Goal: Task Accomplishment & Management: Use online tool/utility

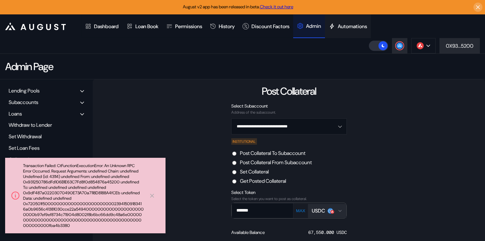
scroll to position [11, 0]
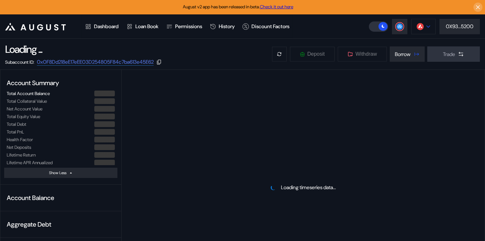
click at [426, 28] on div at bounding box center [428, 26] width 4 height 4
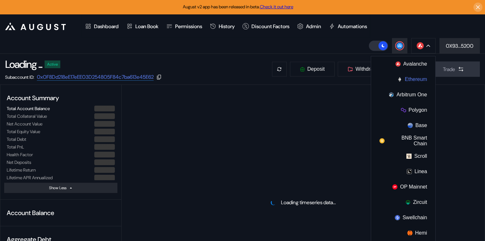
click at [415, 78] on button "Ethereum" at bounding box center [403, 79] width 64 height 15
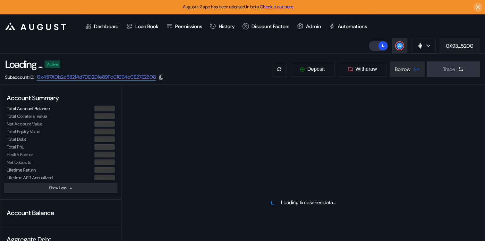
click at [462, 46] on div "0X93...5200" at bounding box center [460, 46] width 28 height 7
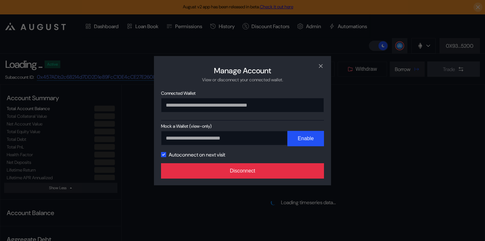
click at [292, 175] on button "Disconnect" at bounding box center [242, 171] width 163 height 15
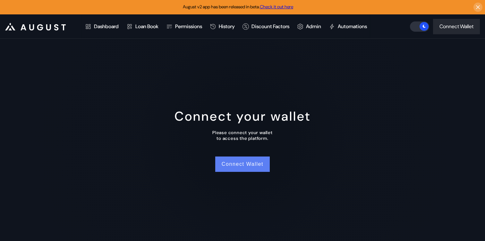
click at [230, 165] on button "Connect Wallet" at bounding box center [242, 164] width 55 height 15
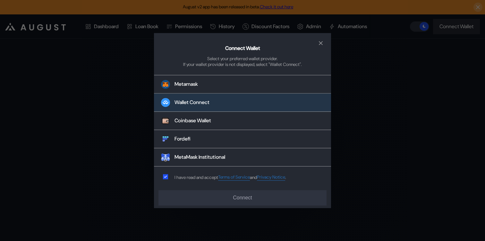
click at [236, 101] on button "Wallet Connect" at bounding box center [242, 103] width 177 height 18
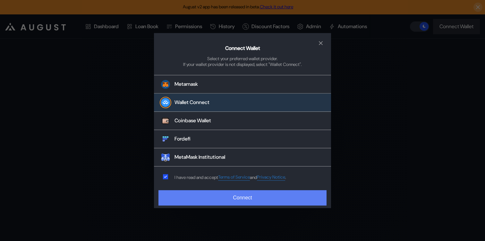
click at [227, 200] on button "Connect" at bounding box center [242, 197] width 168 height 15
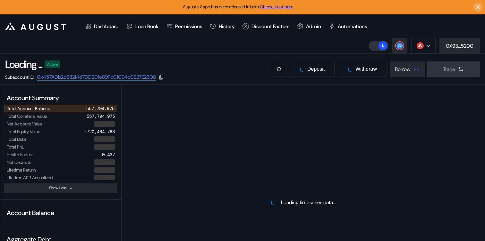
select select "*"
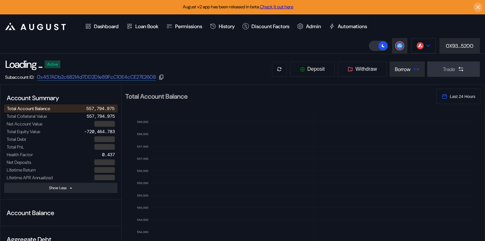
click at [426, 46] on icon at bounding box center [428, 46] width 4 height 3
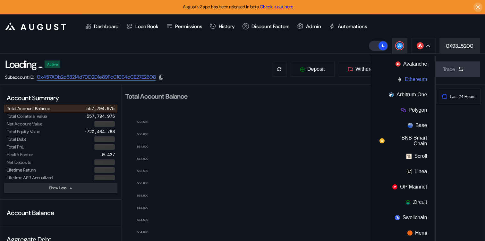
click at [421, 78] on button "Ethereum" at bounding box center [403, 79] width 64 height 15
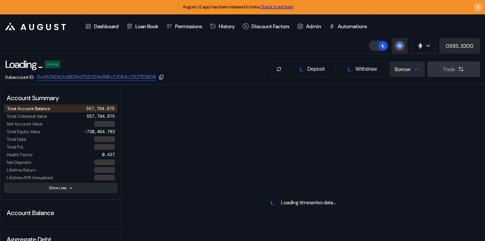
select select "*"
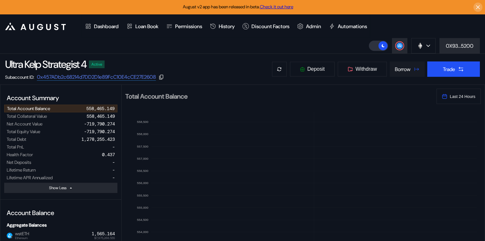
click at [405, 72] on div "Borrow" at bounding box center [403, 69] width 16 height 7
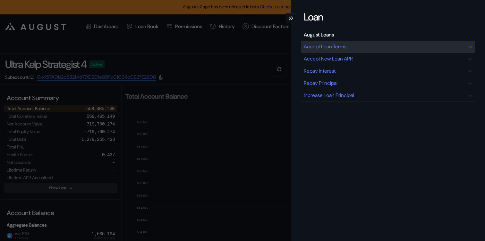
click at [350, 50] on div "Accept Loan Terms" at bounding box center [387, 47] width 173 height 12
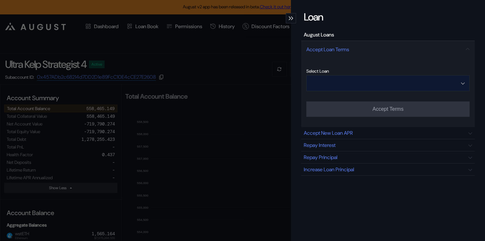
click at [371, 87] on input "Open menu" at bounding box center [384, 83] width 147 height 15
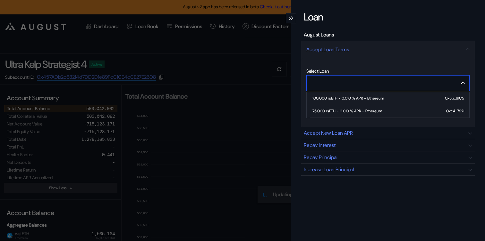
type input "**********"
click at [332, 69] on div "Select Loan" at bounding box center [387, 71] width 163 height 6
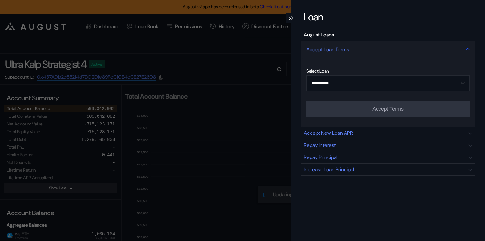
click at [335, 49] on div "Accept Loan Terms" at bounding box center [327, 49] width 43 height 7
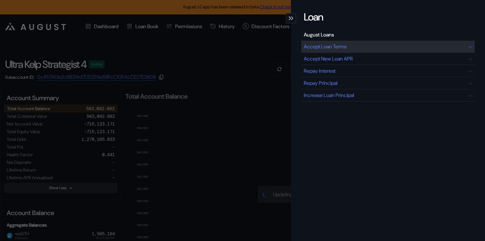
click at [335, 48] on div "Accept Loan Terms" at bounding box center [325, 46] width 43 height 7
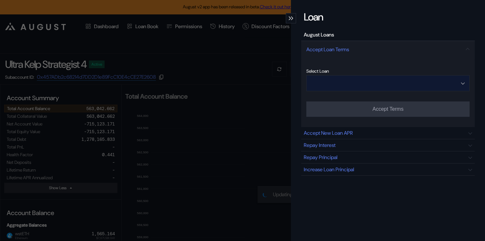
click at [370, 83] on input "Open menu" at bounding box center [384, 83] width 147 height 15
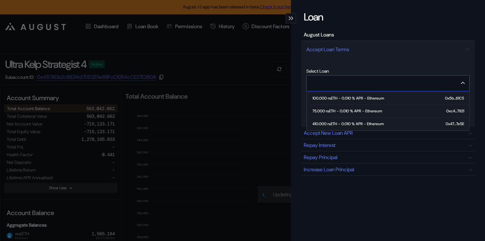
click at [353, 123] on div "410.000 rsETH - 0.010 % APR - Ethereum" at bounding box center [347, 124] width 71 height 4
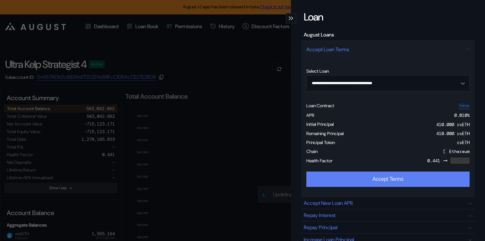
click at [359, 185] on button "Accept Terms" at bounding box center [387, 179] width 163 height 15
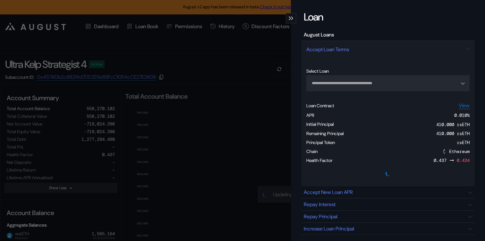
type input "**********"
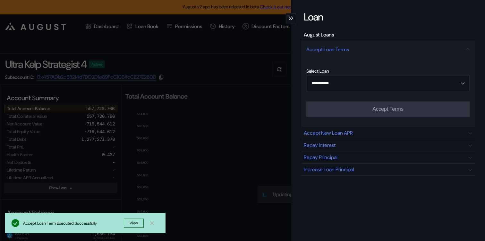
click at [292, 19] on icon "modal" at bounding box center [292, 18] width 2 height 4
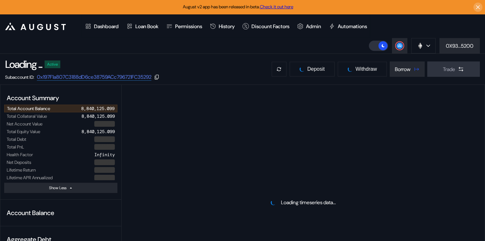
select select "*"
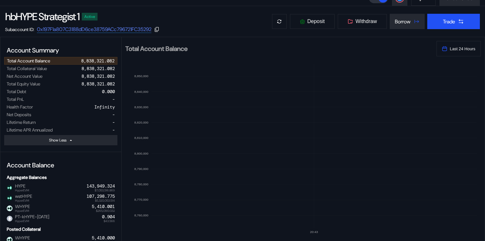
scroll to position [12, 0]
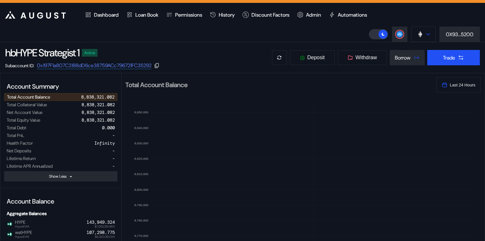
click at [429, 38] on button at bounding box center [423, 34] width 24 height 15
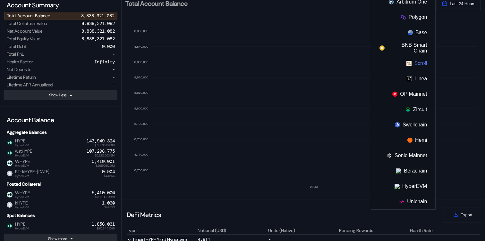
scroll to position [101, 0]
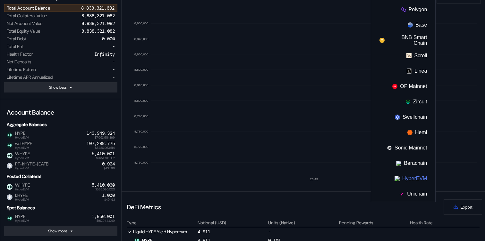
click at [408, 181] on button "HyperEVM" at bounding box center [403, 178] width 64 height 15
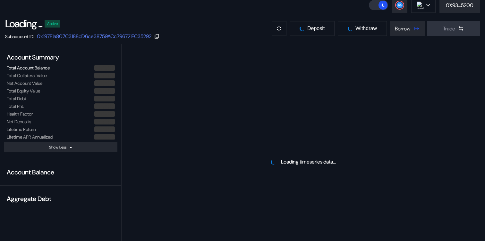
scroll to position [5, 0]
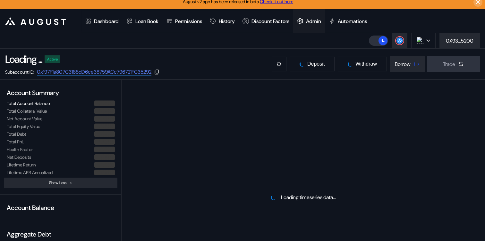
click at [321, 22] on div "Admin" at bounding box center [313, 21] width 15 height 7
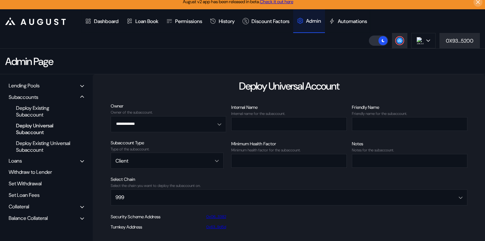
click at [34, 221] on div "Balance Collateral" at bounding box center [28, 218] width 39 height 7
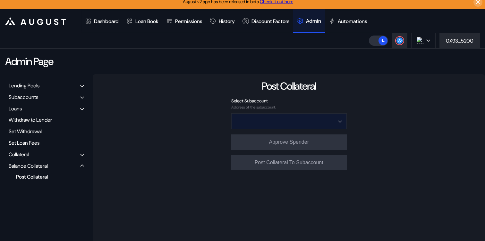
click at [267, 124] on input "Open menu" at bounding box center [285, 121] width 99 height 15
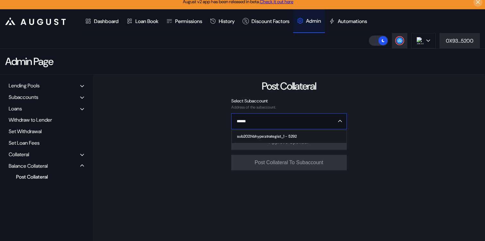
click at [279, 137] on div "sub202:hbhype:strategist_1 - 5292" at bounding box center [267, 136] width 60 height 4
type input "**********"
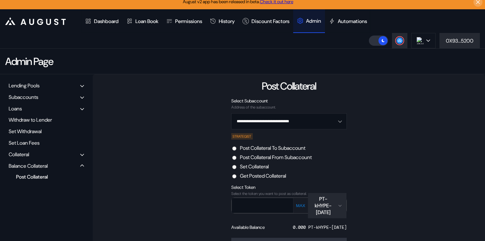
click at [270, 158] on label "Post Collateral From Subaccount" at bounding box center [276, 157] width 72 height 7
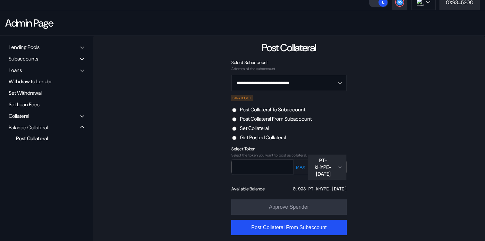
scroll to position [46, 0]
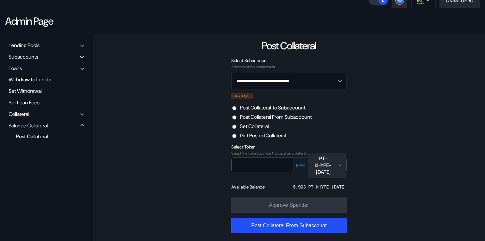
click at [315, 166] on div "PT-kHYPE-13NOV2025" at bounding box center [323, 166] width 23 height 20
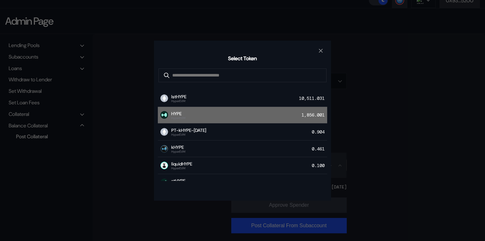
click at [278, 117] on div "HYPE HyperEVM 1,856.001" at bounding box center [242, 115] width 169 height 17
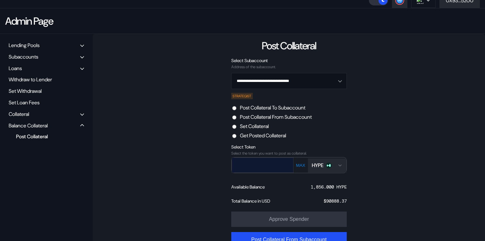
click at [278, 163] on input "text" at bounding box center [258, 165] width 52 height 13
paste input "**********"
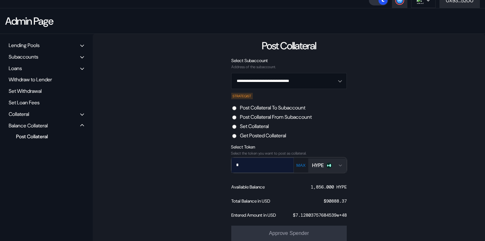
scroll to position [0, 0]
type input "***"
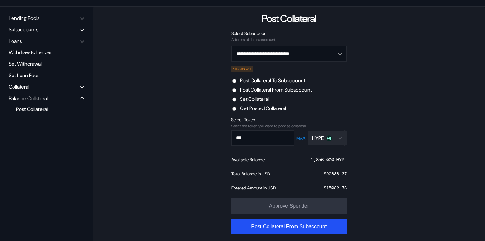
scroll to position [77, 0]
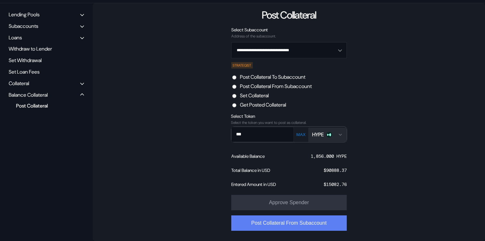
click at [294, 225] on button "Post Collateral From Subaccount" at bounding box center [288, 223] width 115 height 15
